Goal: Task Accomplishment & Management: Manage account settings

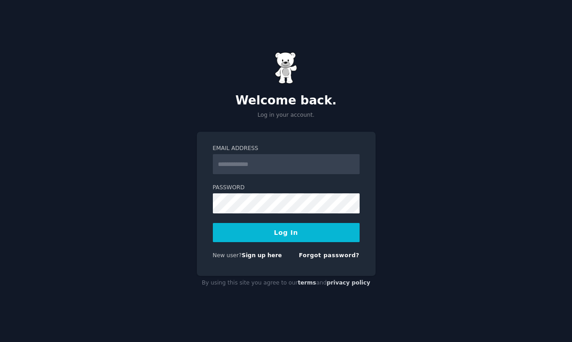
click at [0, 341] on com-1password-button at bounding box center [0, 342] width 0 height 0
type input "**********"
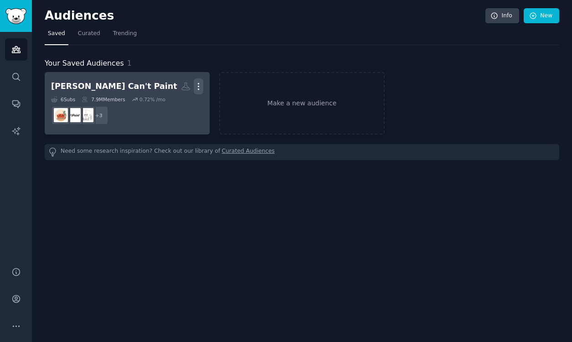
click at [198, 87] on icon "button" at bounding box center [199, 87] width 10 height 10
click at [174, 89] on p "View" at bounding box center [170, 90] width 15 height 10
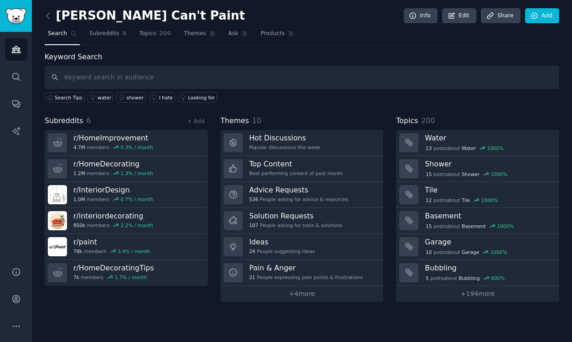
click at [135, 15] on h2 "[PERSON_NAME] Can't Paint" at bounding box center [145, 16] width 200 height 15
click at [417, 14] on icon at bounding box center [413, 16] width 8 height 8
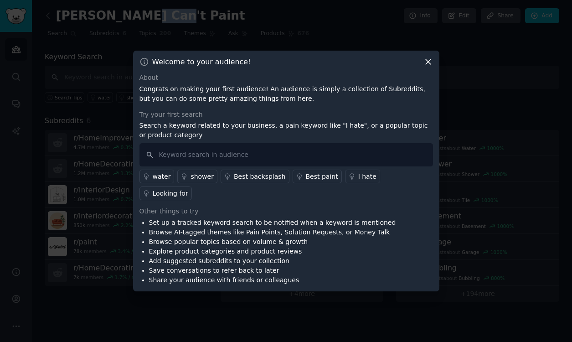
click at [429, 65] on icon at bounding box center [427, 62] width 5 height 5
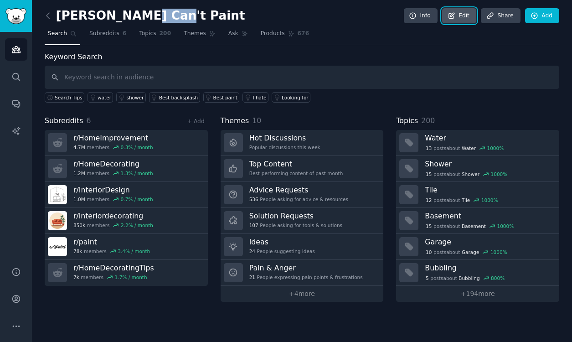
click at [451, 17] on icon at bounding box center [451, 16] width 8 height 8
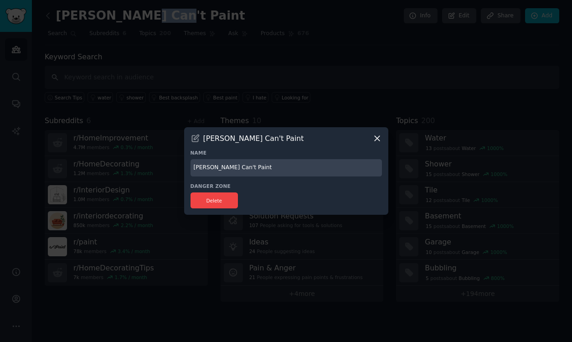
click at [247, 164] on input "[PERSON_NAME] Can't Paint" at bounding box center [285, 168] width 191 height 18
type input "Houses With [PERSON_NAME]"
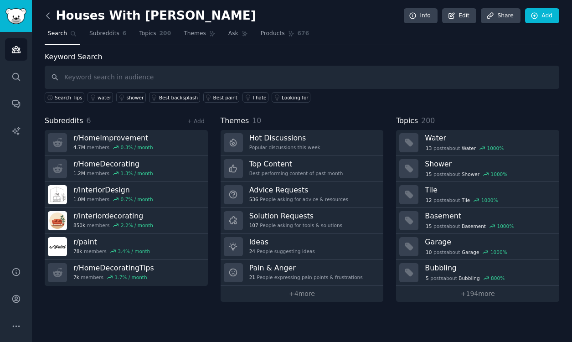
click at [47, 16] on icon at bounding box center [47, 15] width 3 height 5
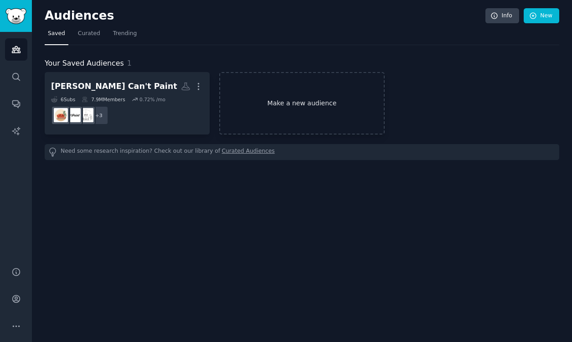
click at [280, 113] on link "Make a new audience" at bounding box center [301, 103] width 165 height 62
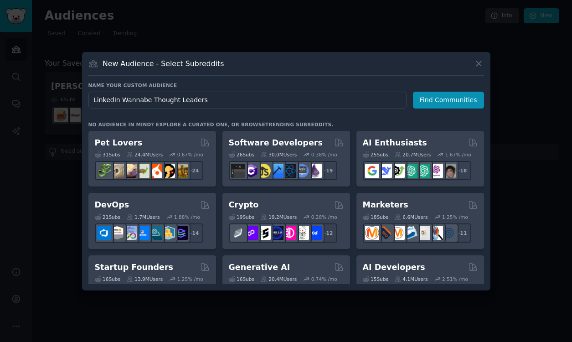
drag, startPoint x: 148, startPoint y: 102, endPoint x: 120, endPoint y: 102, distance: 27.8
click at [120, 102] on input "LinkedIn Wannabe Thought Leaders" at bounding box center [247, 100] width 318 height 17
type input "LinkedIn Aspiring Thought Leaders"
click at [426, 105] on button "Find Communities" at bounding box center [448, 100] width 71 height 17
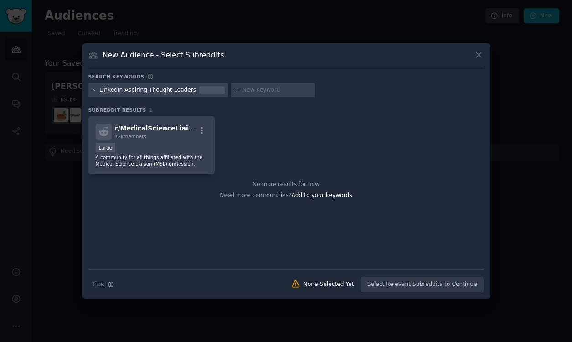
click at [149, 90] on div "LinkedIn Aspiring Thought Leaders" at bounding box center [147, 90] width 97 height 8
drag, startPoint x: 123, startPoint y: 91, endPoint x: 99, endPoint y: 91, distance: 24.1
click at [99, 91] on div "LinkedIn Aspiring Thought Leaders" at bounding box center [158, 90] width 140 height 15
click at [118, 93] on div "LinkedIn Aspiring Thought Leaders" at bounding box center [147, 90] width 97 height 8
drag, startPoint x: 120, startPoint y: 91, endPoint x: 189, endPoint y: 93, distance: 69.3
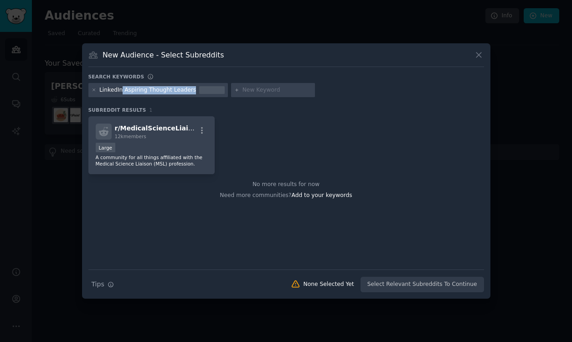
click at [189, 93] on div "LinkedIn Aspiring Thought Leaders" at bounding box center [147, 90] width 97 height 8
click at [373, 71] on div "New Audience - Select Subreddits Search keywords LinkedIn Aspiring Thought Lead…" at bounding box center [286, 171] width 408 height 256
click at [93, 90] on icon at bounding box center [93, 90] width 2 height 2
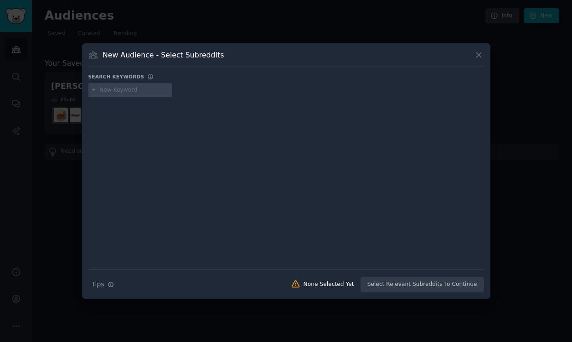
click at [109, 91] on input "text" at bounding box center [133, 90] width 69 height 8
type input "LinkedIn"
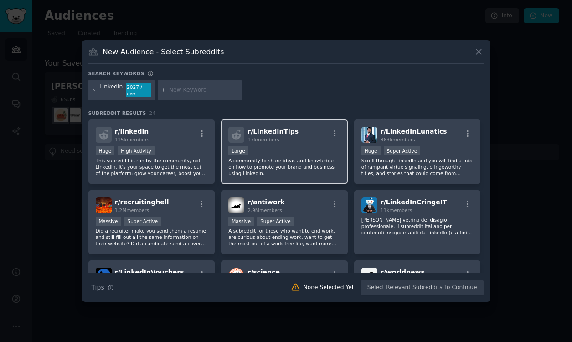
click at [302, 148] on div "Large" at bounding box center [284, 151] width 112 height 11
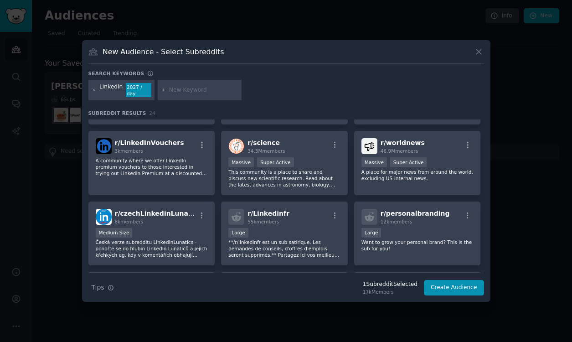
scroll to position [134, 0]
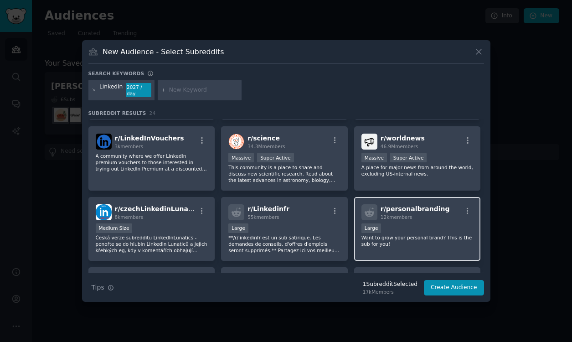
click at [398, 241] on p "Want to grow your personal brand? This is the sub for you!" at bounding box center [417, 240] width 112 height 13
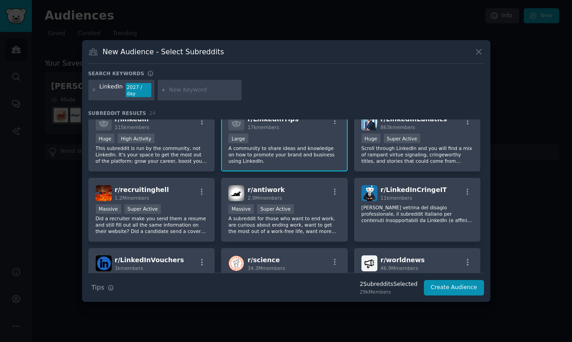
scroll to position [0, 0]
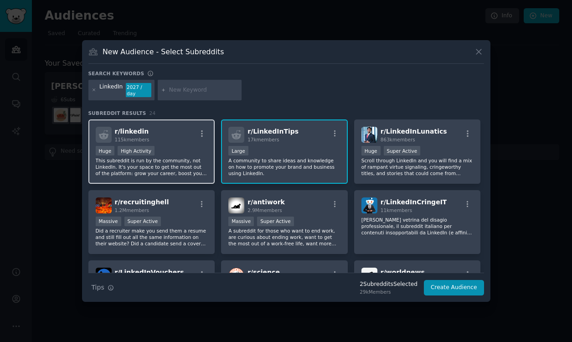
click at [182, 143] on div "r/ linkedin 115k members" at bounding box center [152, 135] width 112 height 16
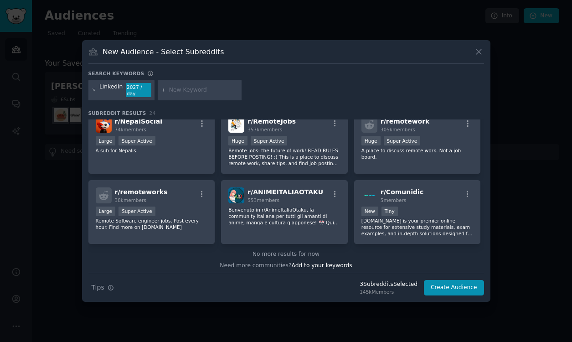
scroll to position [435, 0]
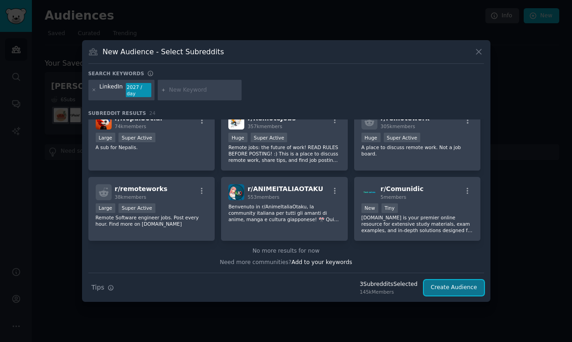
click at [455, 285] on button "Create Audience" at bounding box center [454, 287] width 60 height 15
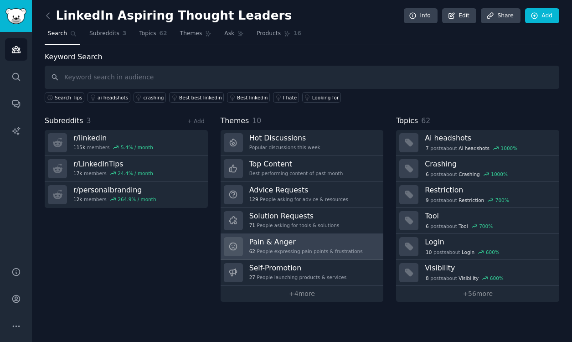
click at [307, 242] on h3 "Pain & Anger" at bounding box center [305, 242] width 113 height 10
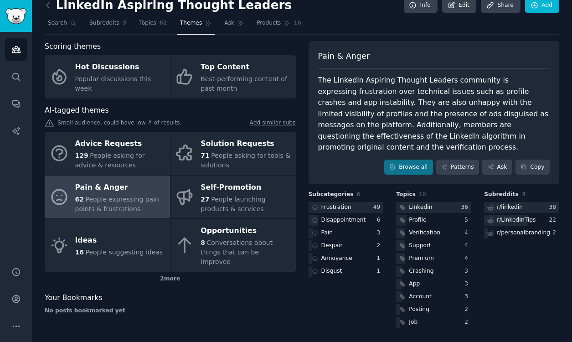
scroll to position [10, 0]
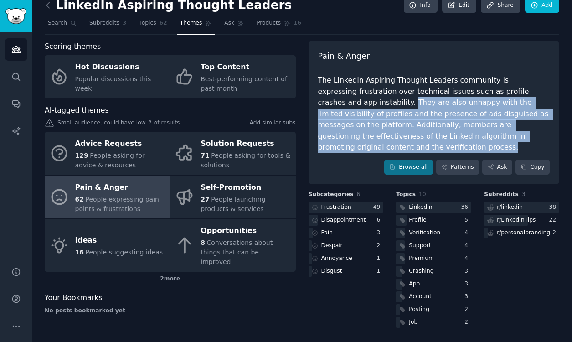
drag, startPoint x: 350, startPoint y: 106, endPoint x: 362, endPoint y: 144, distance: 40.2
click at [362, 144] on div "The LinkedIn Aspiring Thought Leaders community is expressing frustration over …" at bounding box center [434, 114] width 232 height 78
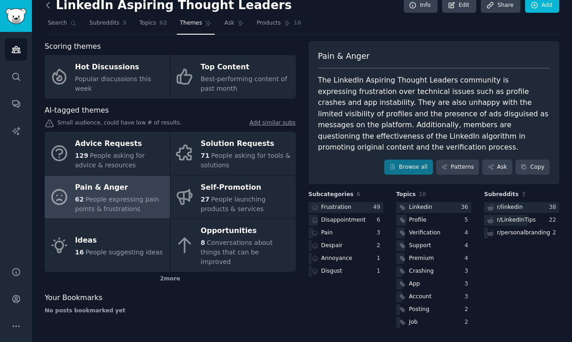
click at [47, 6] on icon at bounding box center [47, 4] width 3 height 5
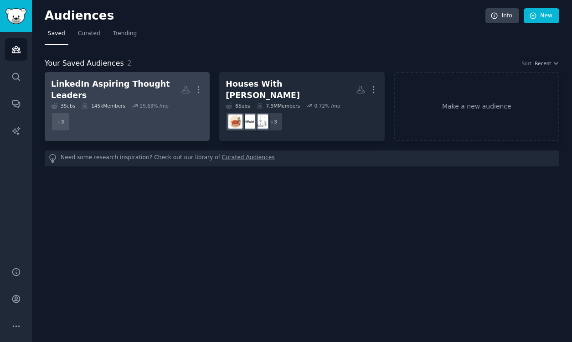
click at [141, 82] on div "LinkedIn Aspiring Thought Leaders" at bounding box center [116, 89] width 130 height 22
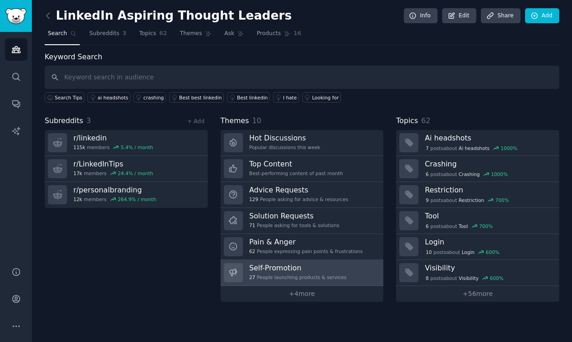
click at [334, 268] on h3 "Self-Promotion" at bounding box center [297, 268] width 97 height 10
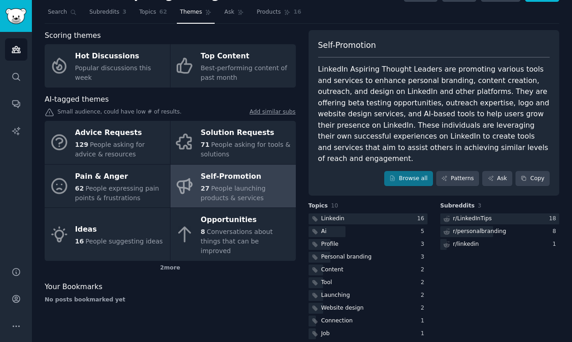
scroll to position [22, 0]
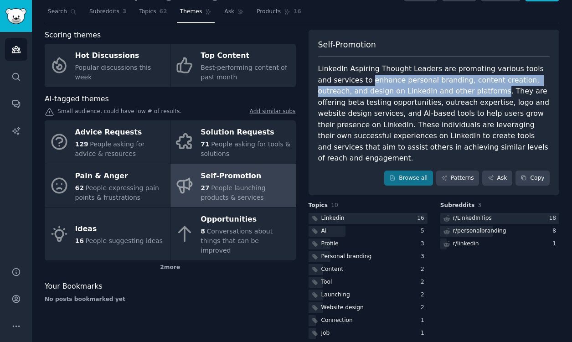
drag, startPoint x: 355, startPoint y: 81, endPoint x: 456, endPoint y: 92, distance: 101.8
click at [456, 92] on div "LinkedIn Aspiring Thought Leaders are promoting various tools and services to e…" at bounding box center [434, 113] width 232 height 101
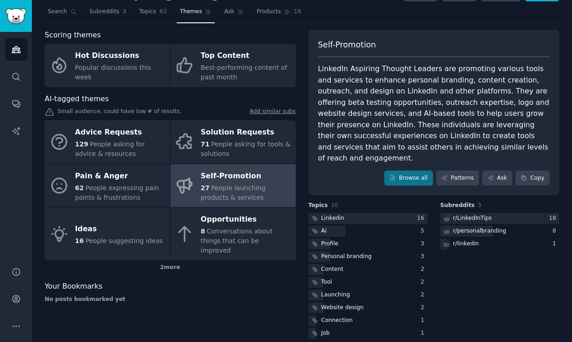
click at [383, 109] on div "LinkedIn Aspiring Thought Leaders are promoting various tools and services to e…" at bounding box center [434, 113] width 232 height 101
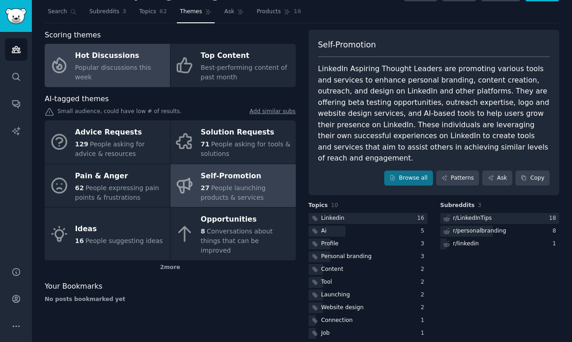
click at [106, 82] on link "Hot Discussions Popular discussions this week" at bounding box center [107, 65] width 125 height 43
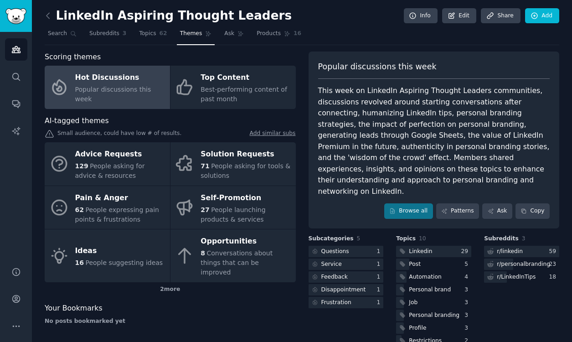
scroll to position [33, 0]
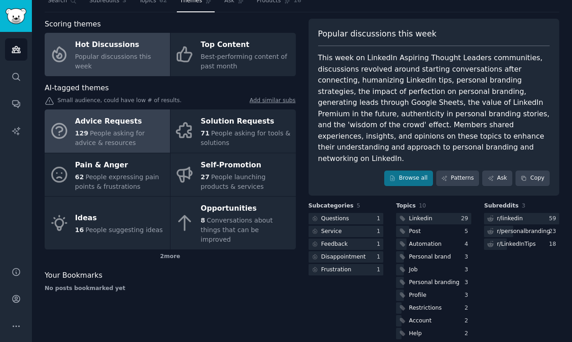
click at [127, 137] on div "129 People asking for advice & resources" at bounding box center [120, 137] width 90 height 19
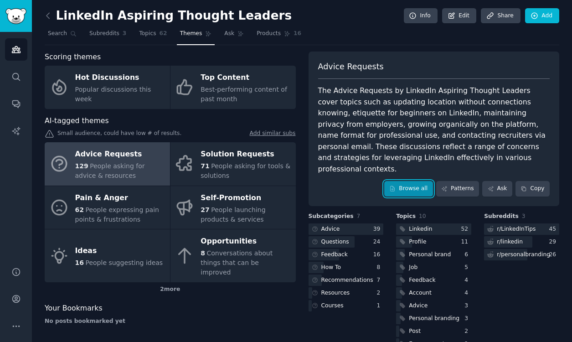
click at [400, 181] on link "Browse all" at bounding box center [408, 188] width 49 height 15
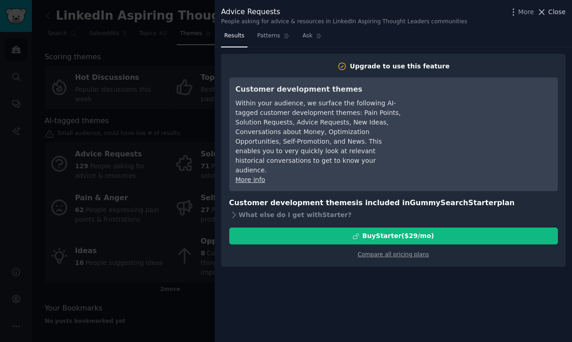
click at [558, 12] on span "Close" at bounding box center [556, 12] width 17 height 10
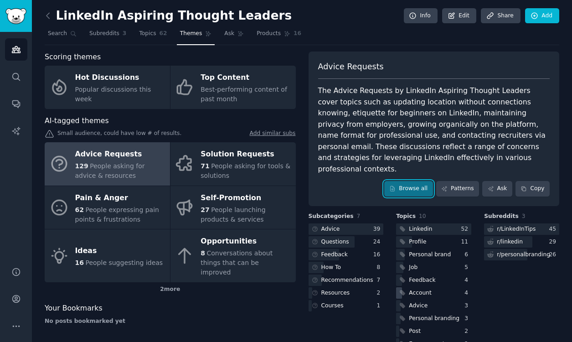
scroll to position [10, 0]
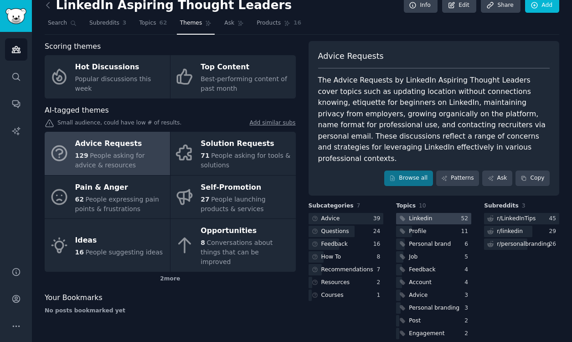
click at [443, 213] on div at bounding box center [433, 218] width 75 height 11
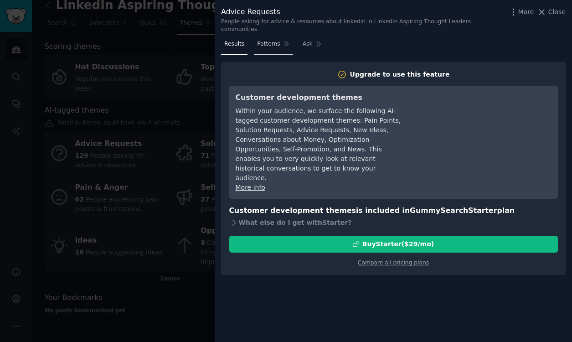
click at [264, 41] on link "Patterns" at bounding box center [273, 46] width 39 height 19
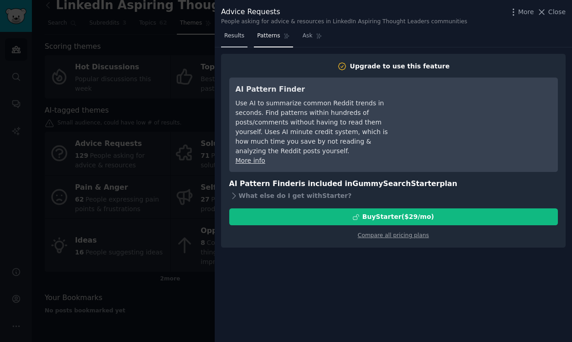
click at [231, 41] on link "Results" at bounding box center [234, 38] width 26 height 19
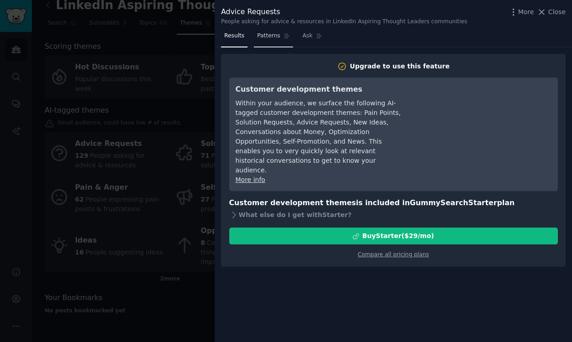
click at [268, 41] on link "Patterns" at bounding box center [273, 38] width 39 height 19
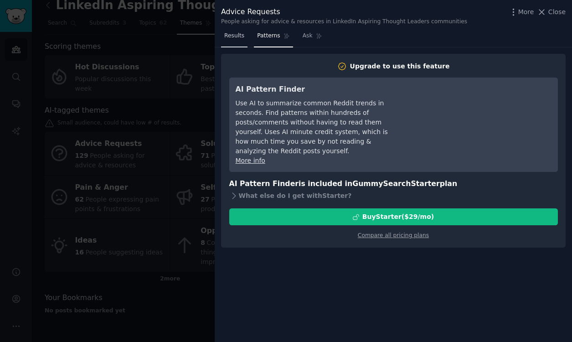
click at [238, 37] on span "Results" at bounding box center [234, 36] width 20 height 8
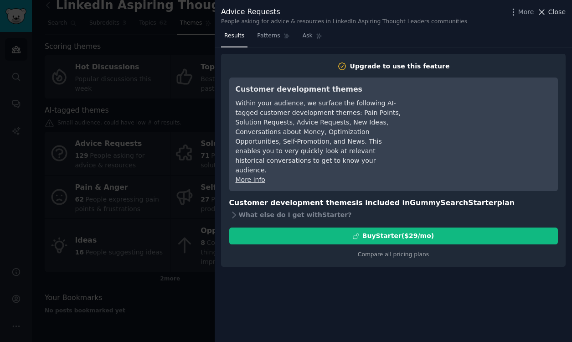
click at [547, 15] on button "Close" at bounding box center [551, 12] width 29 height 10
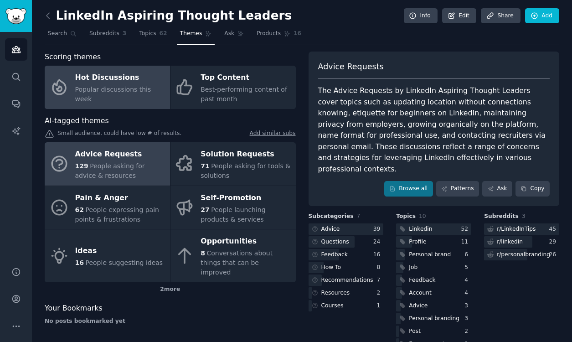
click at [102, 83] on div "Hot Discussions" at bounding box center [120, 78] width 90 height 15
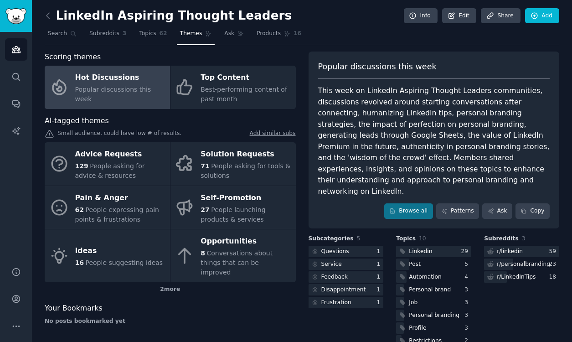
scroll to position [33, 0]
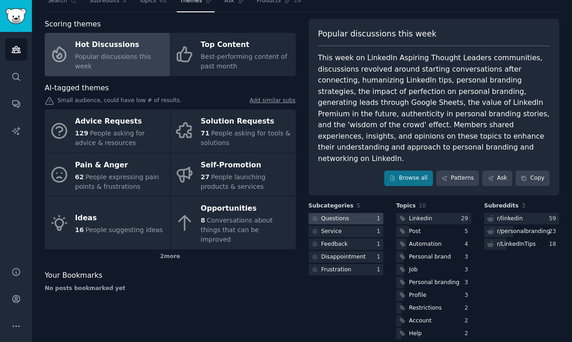
click at [362, 213] on div at bounding box center [345, 218] width 75 height 11
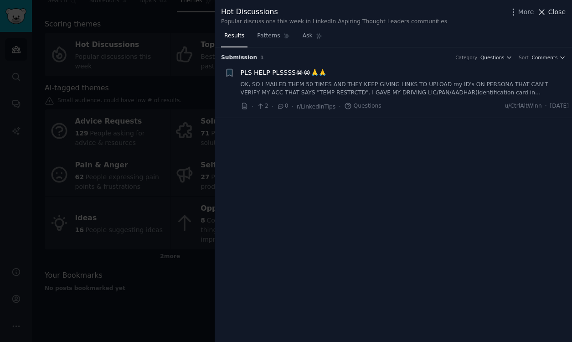
click at [561, 10] on span "Close" at bounding box center [556, 12] width 17 height 10
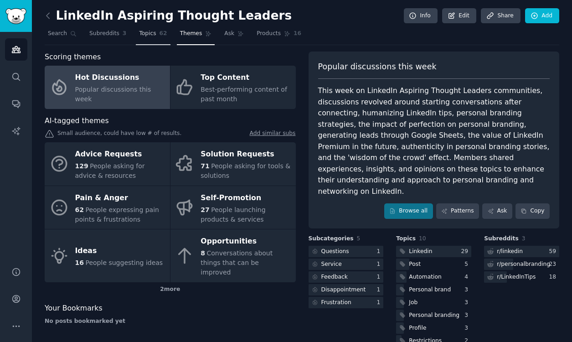
click at [152, 34] on span "Topics" at bounding box center [147, 34] width 17 height 8
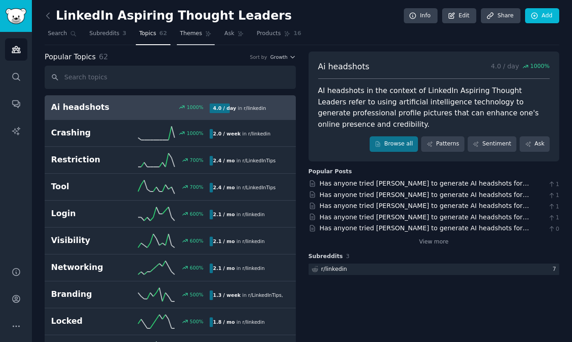
click at [198, 30] on span "Themes" at bounding box center [191, 34] width 22 height 8
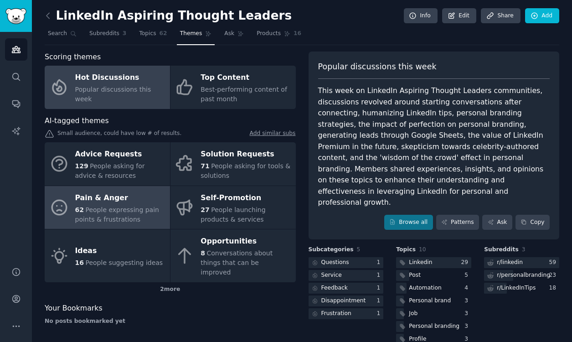
click at [158, 201] on div "Pain & Anger" at bounding box center [120, 197] width 90 height 15
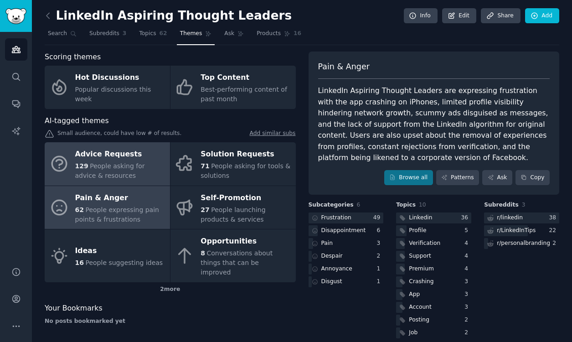
click at [132, 174] on div "129 People asking for advice & resources" at bounding box center [120, 170] width 90 height 19
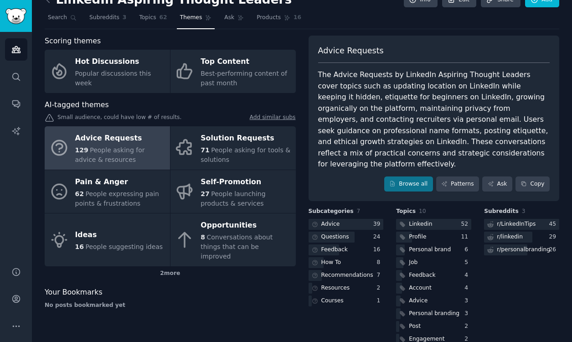
scroll to position [22, 0]
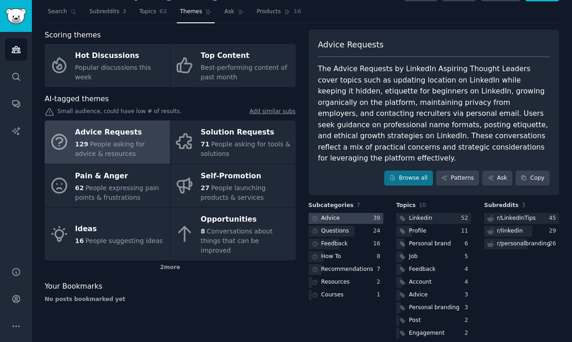
click at [350, 213] on div at bounding box center [345, 218] width 75 height 11
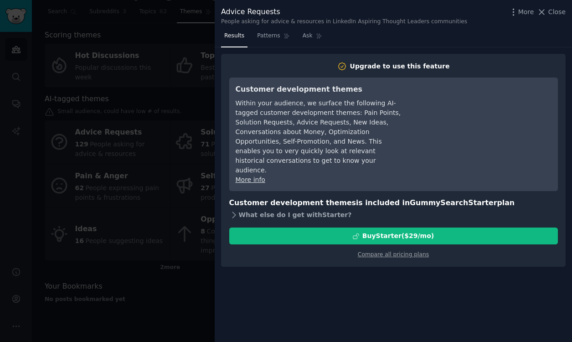
click at [286, 209] on div "What else do I get with Starter ?" at bounding box center [393, 214] width 328 height 13
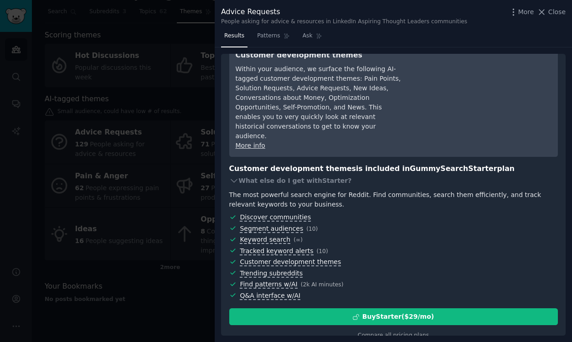
scroll to position [36, 0]
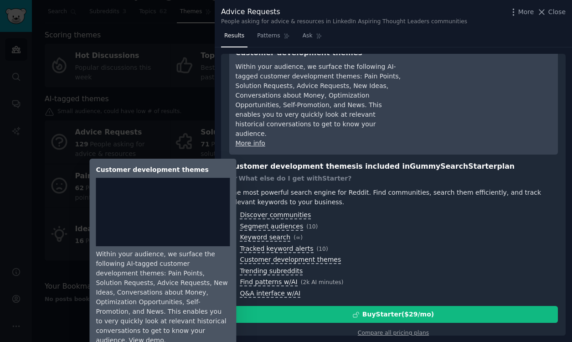
click at [276, 256] on span "Customer development themes" at bounding box center [290, 260] width 101 height 8
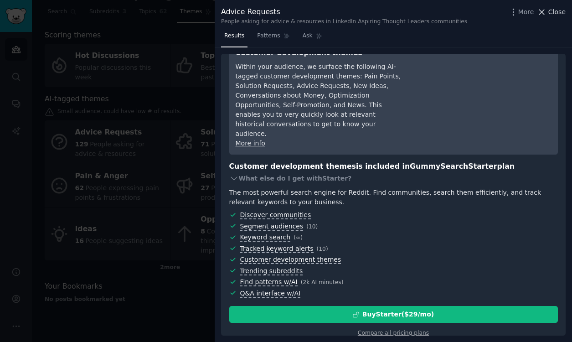
click at [553, 12] on span "Close" at bounding box center [556, 12] width 17 height 10
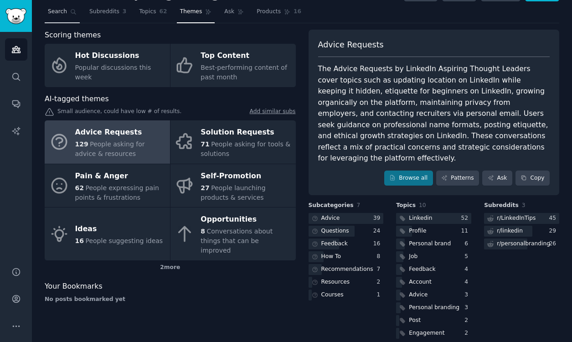
click at [62, 14] on span "Search" at bounding box center [57, 12] width 19 height 8
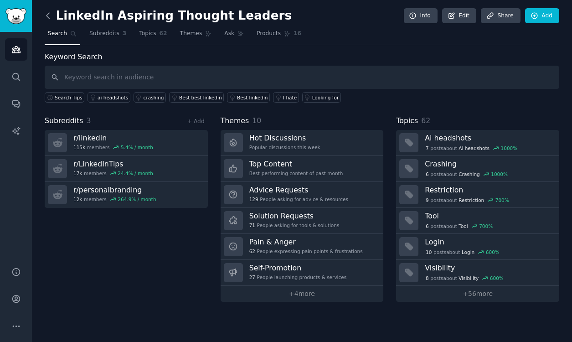
click at [47, 19] on icon at bounding box center [48, 16] width 10 height 10
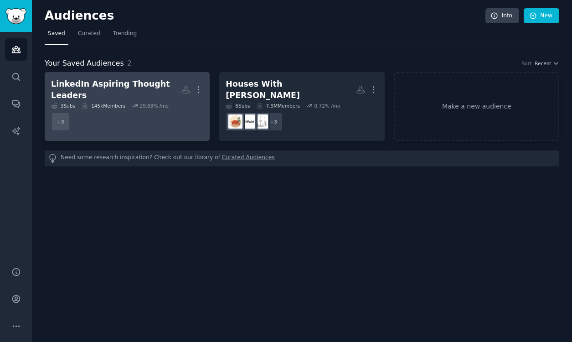
click at [131, 87] on div "LinkedIn Aspiring Thought Leaders" at bounding box center [116, 89] width 130 height 22
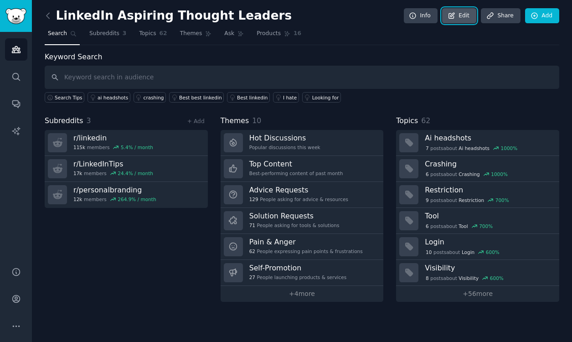
click at [455, 16] on icon at bounding box center [451, 16] width 8 height 8
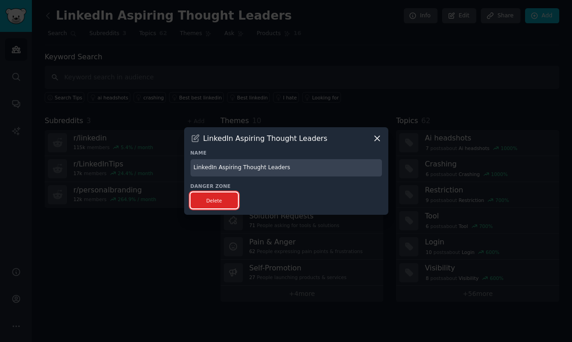
click at [210, 204] on button "Delete" at bounding box center [214, 200] width 48 height 16
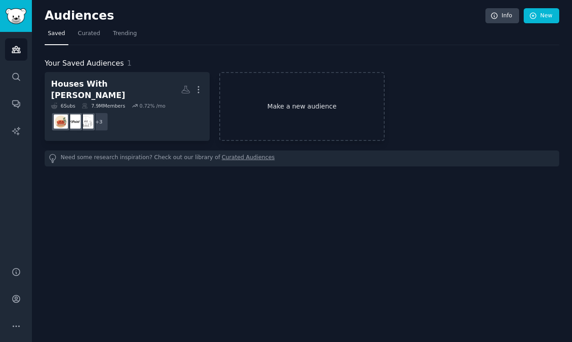
click at [299, 101] on link "Make a new audience" at bounding box center [301, 106] width 165 height 69
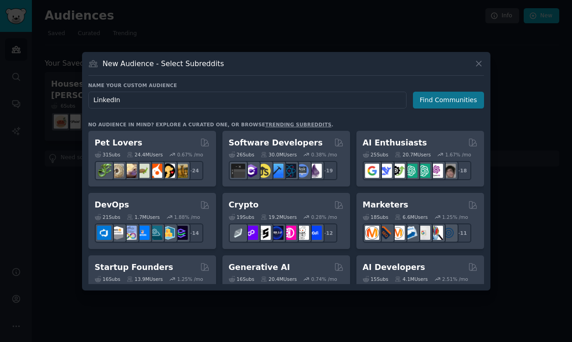
type input "LinkedIn"
click at [475, 97] on button "Find Communities" at bounding box center [448, 100] width 71 height 17
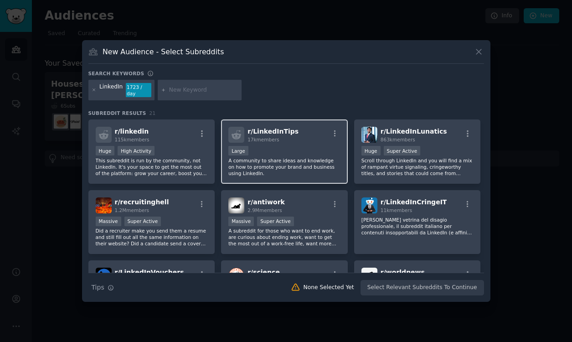
click at [300, 171] on p "A community to share ideas and knowledge on how to promote your brand and busin…" at bounding box center [284, 166] width 112 height 19
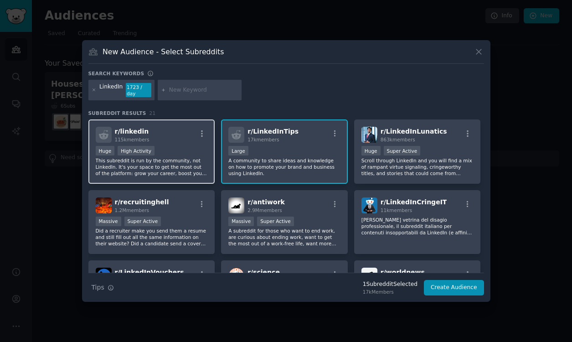
click at [175, 139] on div "r/ linkedin 115k members >= 80th percentile for submissions / day Huge High Act…" at bounding box center [151, 151] width 127 height 64
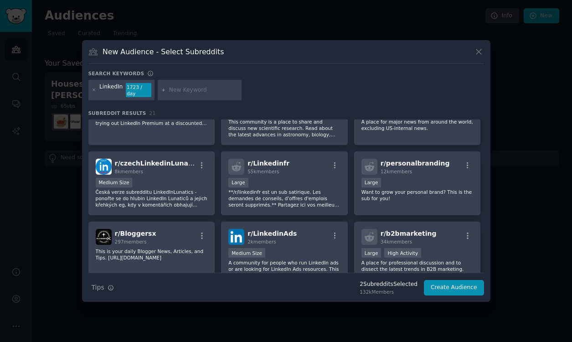
scroll to position [180, 0]
click at [423, 178] on div "Large" at bounding box center [417, 182] width 112 height 11
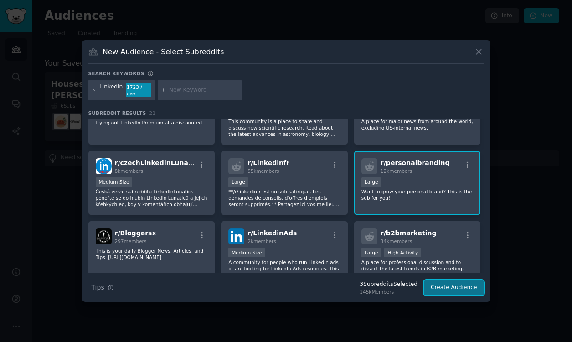
click at [455, 289] on button "Create Audience" at bounding box center [454, 287] width 60 height 15
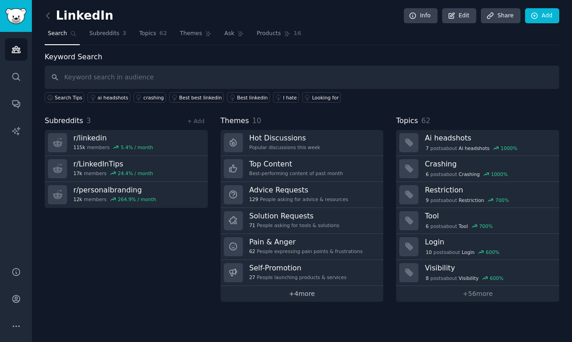
click at [307, 295] on link "+ 4 more" at bounding box center [301, 294] width 163 height 16
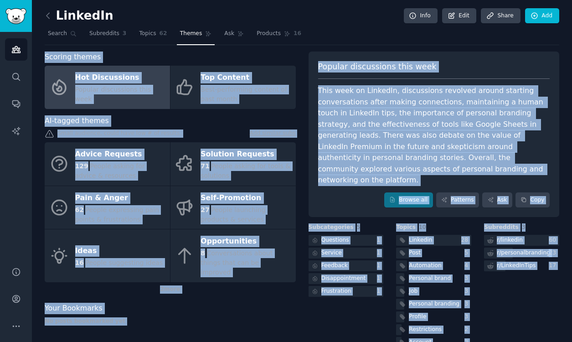
click at [331, 193] on div "Browse all Patterns Ask Copy" at bounding box center [434, 199] width 232 height 15
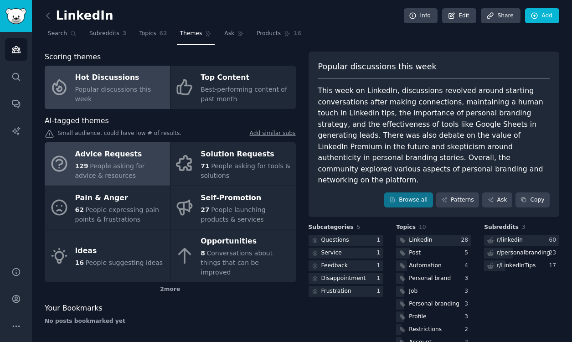
click at [131, 174] on div "129 People asking for advice & resources" at bounding box center [120, 170] width 90 height 19
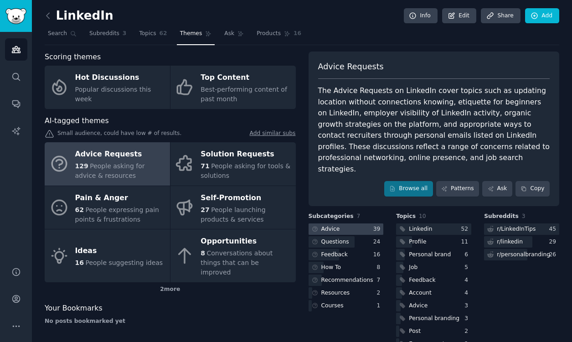
scroll to position [10, 0]
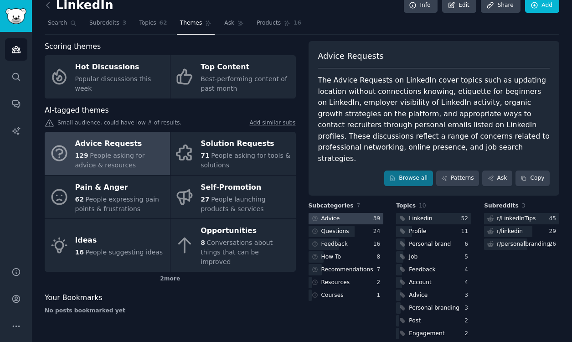
click at [348, 213] on div at bounding box center [345, 218] width 75 height 11
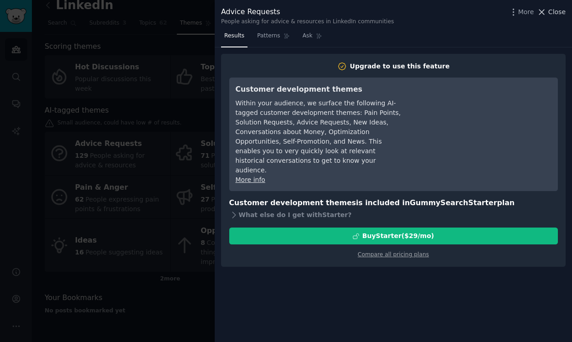
click at [557, 10] on span "Close" at bounding box center [556, 12] width 17 height 10
